Goal: Task Accomplishment & Management: Complete application form

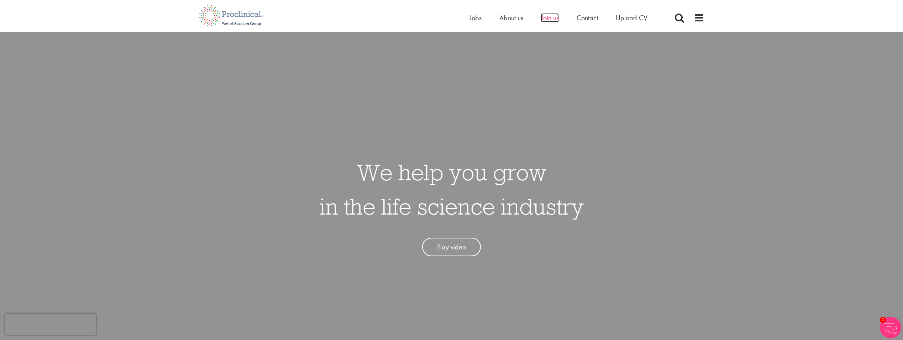
click at [549, 16] on span "Join us" at bounding box center [550, 17] width 18 height 9
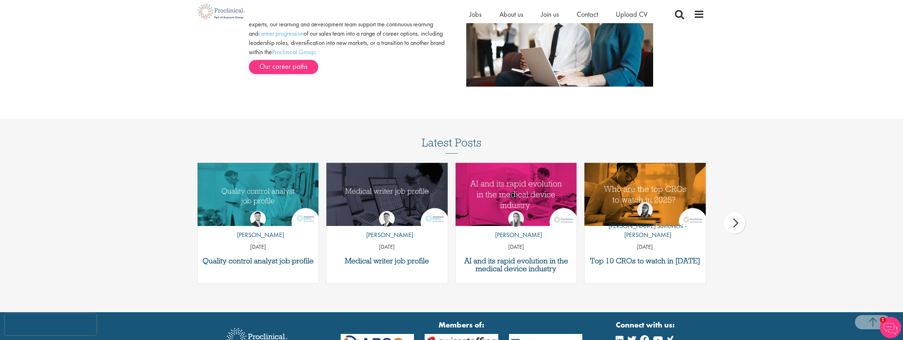
scroll to position [890, 0]
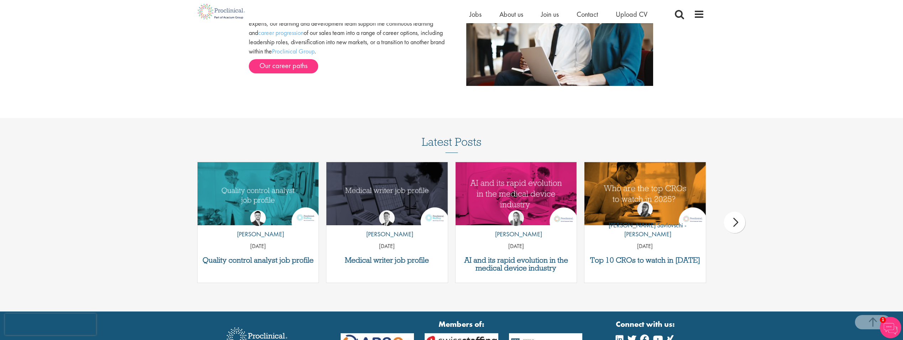
click at [739, 221] on div "next" at bounding box center [734, 221] width 21 height 21
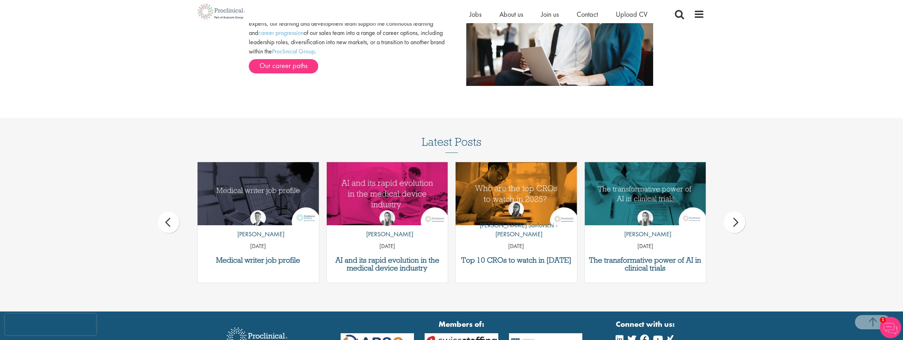
click at [739, 221] on div "next" at bounding box center [734, 221] width 21 height 21
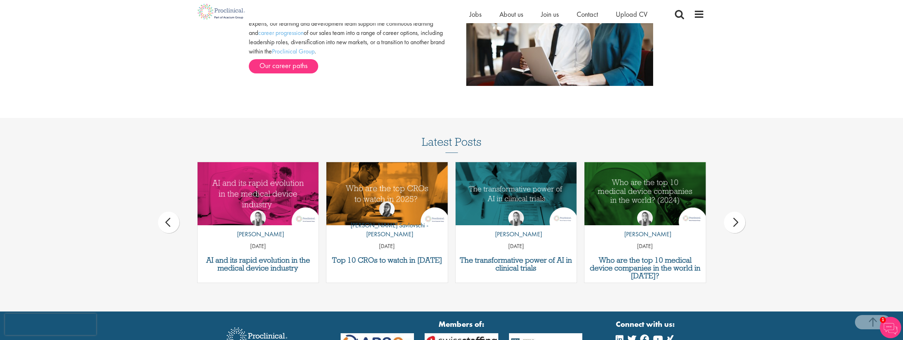
click at [739, 221] on div "next" at bounding box center [734, 221] width 21 height 21
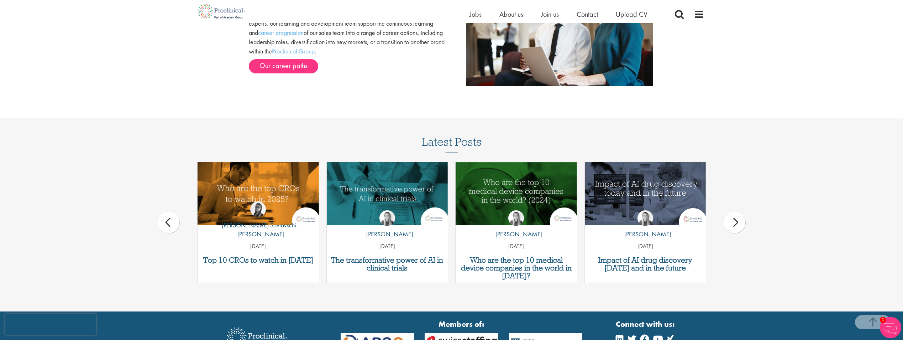
click at [739, 221] on div "next" at bounding box center [734, 221] width 21 height 21
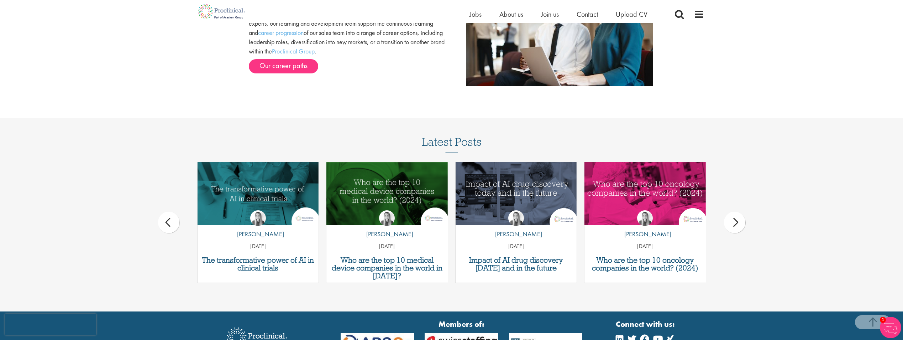
click at [739, 221] on div "next" at bounding box center [734, 221] width 21 height 21
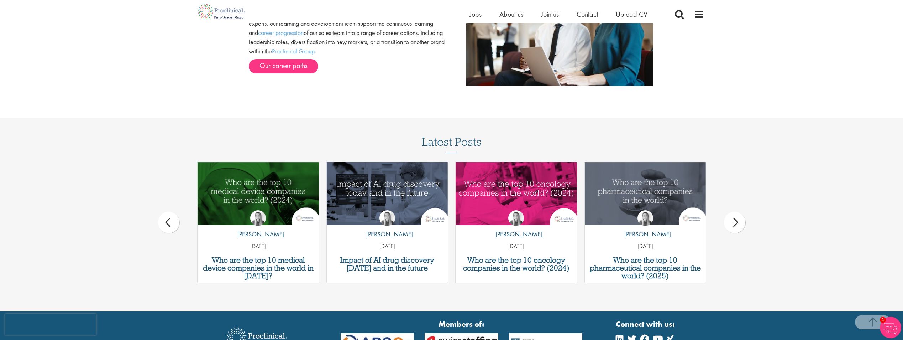
click at [739, 221] on div "next" at bounding box center [734, 221] width 21 height 21
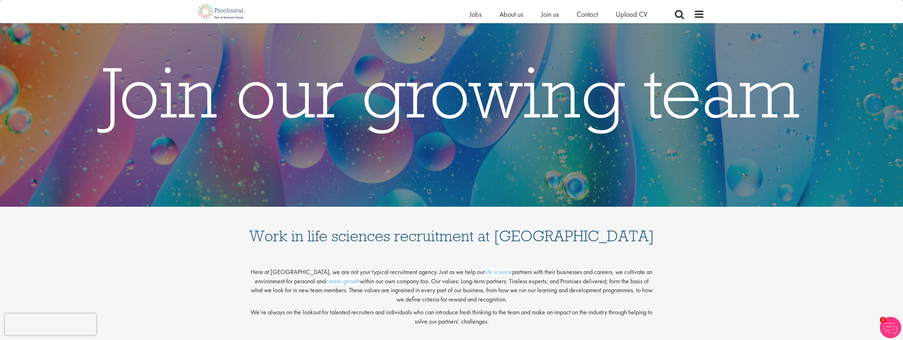
scroll to position [36, 0]
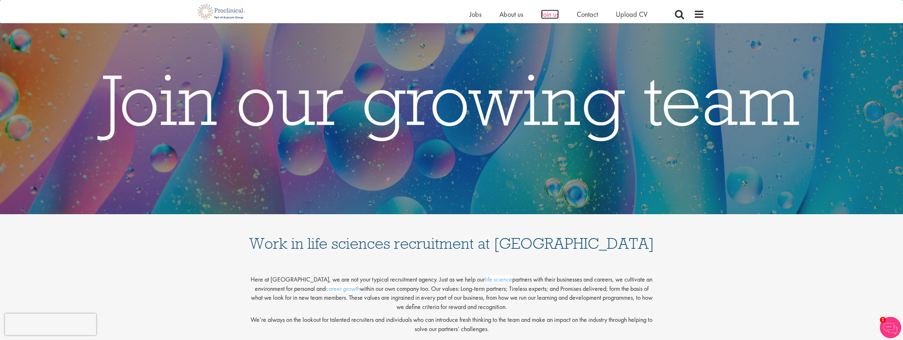
click at [554, 12] on span "Join us" at bounding box center [550, 14] width 18 height 9
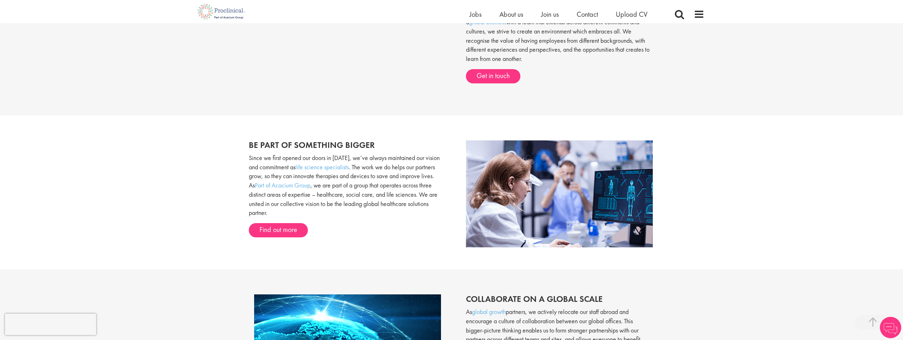
scroll to position [427, 0]
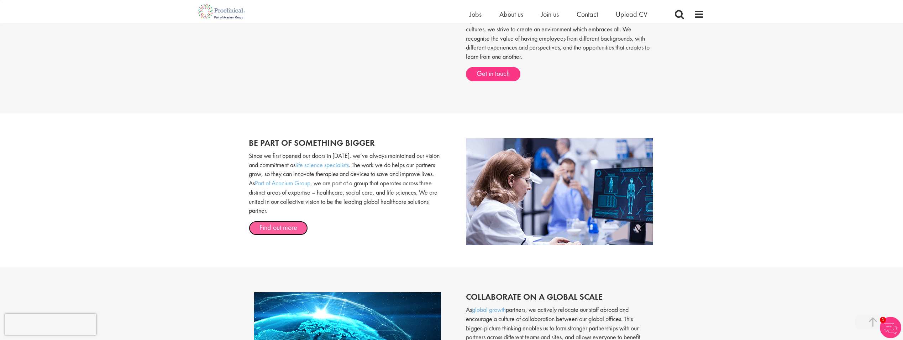
click at [290, 226] on link "Find out more" at bounding box center [278, 228] width 59 height 14
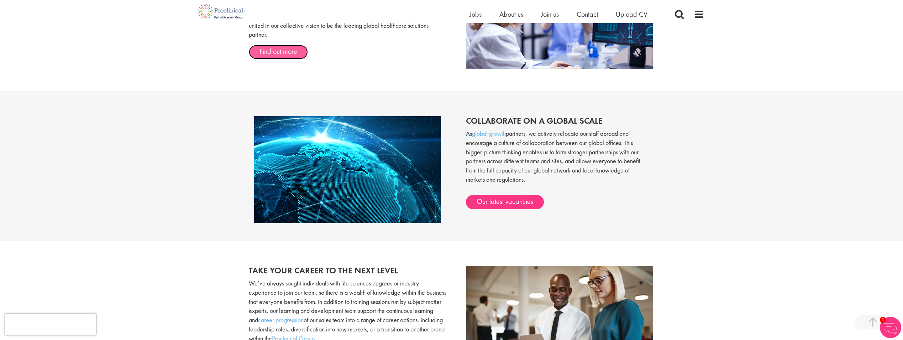
scroll to position [605, 0]
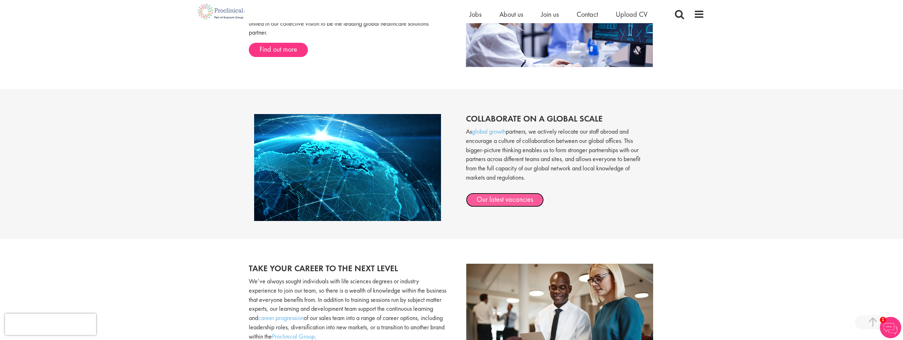
click at [501, 197] on link "Our latest vacancies" at bounding box center [505, 200] width 78 height 14
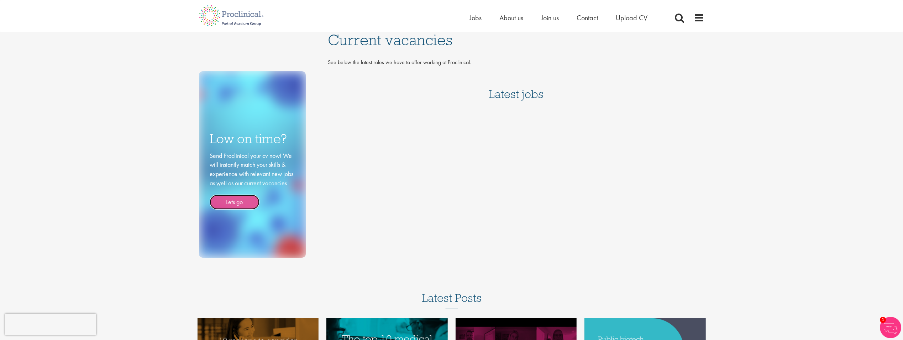
click at [235, 202] on link "Lets go" at bounding box center [235, 201] width 50 height 15
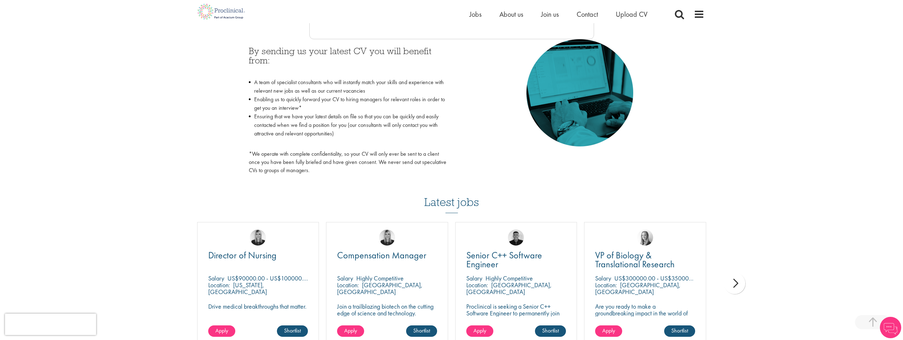
scroll to position [356, 0]
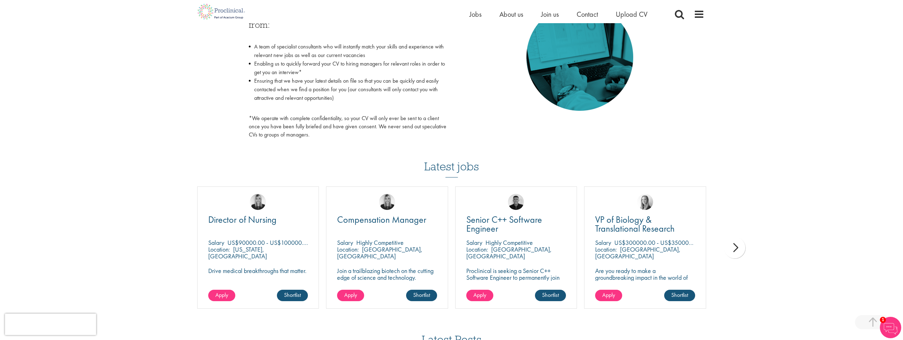
click at [738, 248] on div "next" at bounding box center [734, 247] width 21 height 21
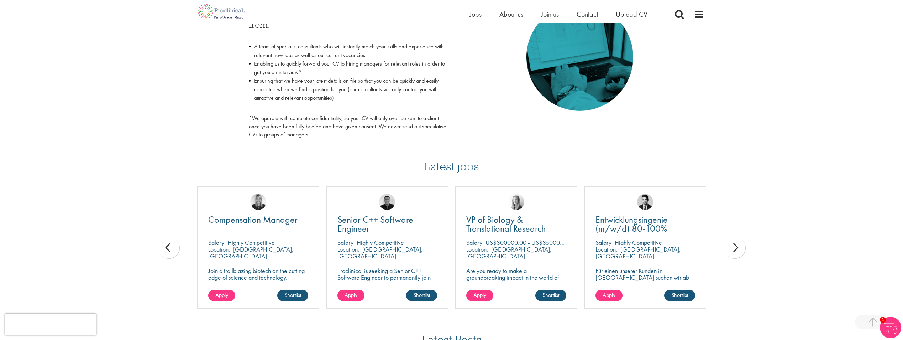
click at [738, 248] on div "next" at bounding box center [734, 247] width 21 height 21
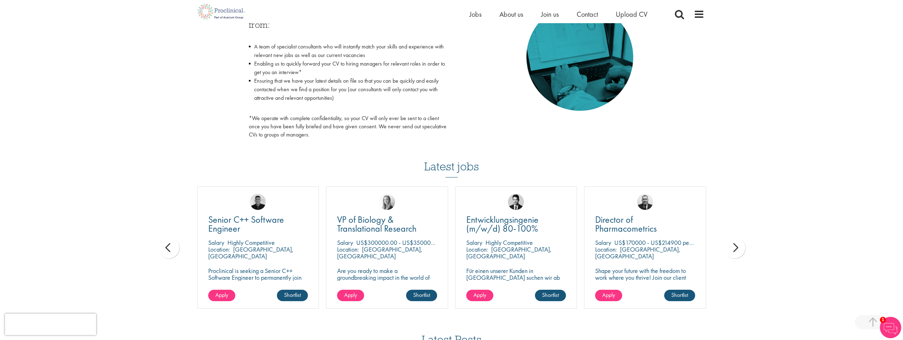
click at [738, 248] on div "next" at bounding box center [734, 247] width 21 height 21
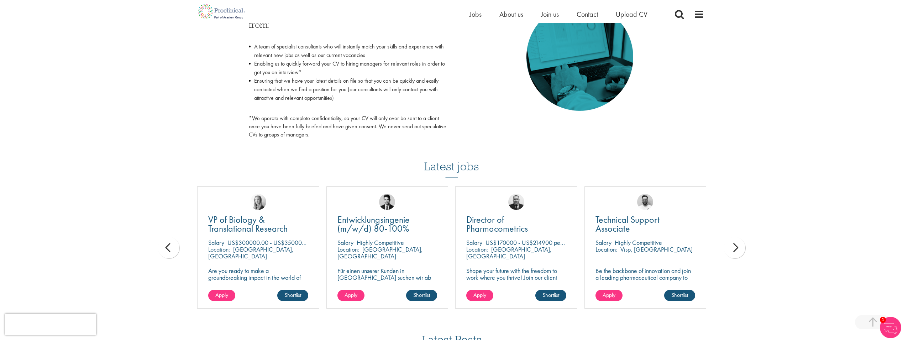
click at [738, 248] on div "next" at bounding box center [734, 247] width 21 height 21
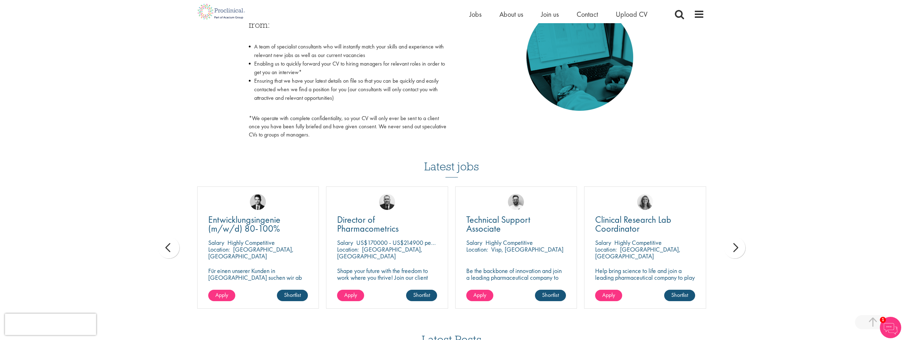
click at [738, 248] on div "next" at bounding box center [734, 247] width 21 height 21
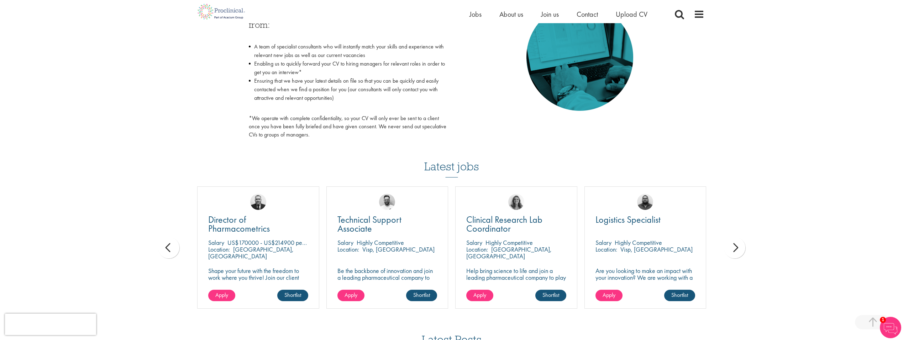
click at [738, 248] on div "next" at bounding box center [734, 247] width 21 height 21
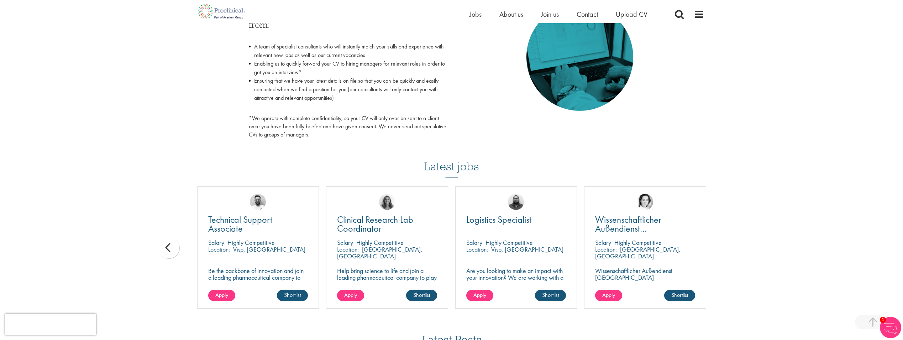
click at [738, 248] on div "You are here: Home > Upload CV Upload CV Start getting matched with new jobs as…" at bounding box center [451, 76] width 903 height 865
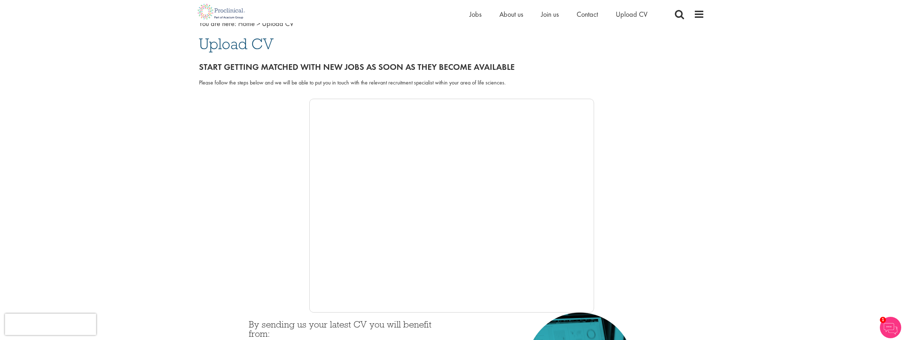
scroll to position [0, 0]
